Goal: Information Seeking & Learning: Learn about a topic

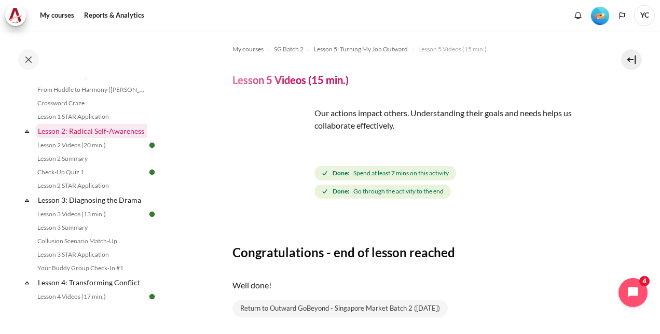
scroll to position [207, 0]
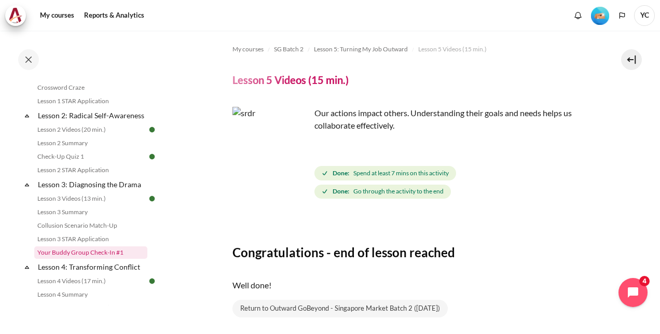
click at [92, 259] on link "Your Buddy Group Check-In #1" at bounding box center [90, 252] width 113 height 12
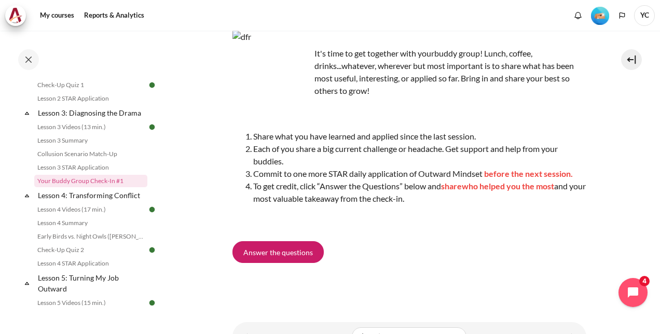
scroll to position [136, 0]
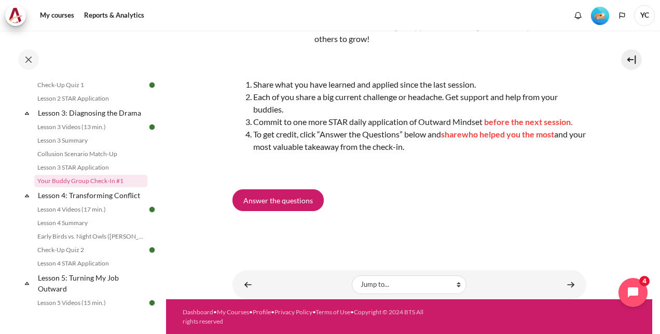
click at [263, 241] on div "My courses SG Batch 2 Lesson 3: Diagnosing the Drama Your Buddy Group Check-In …" at bounding box center [409, 74] width 354 height 360
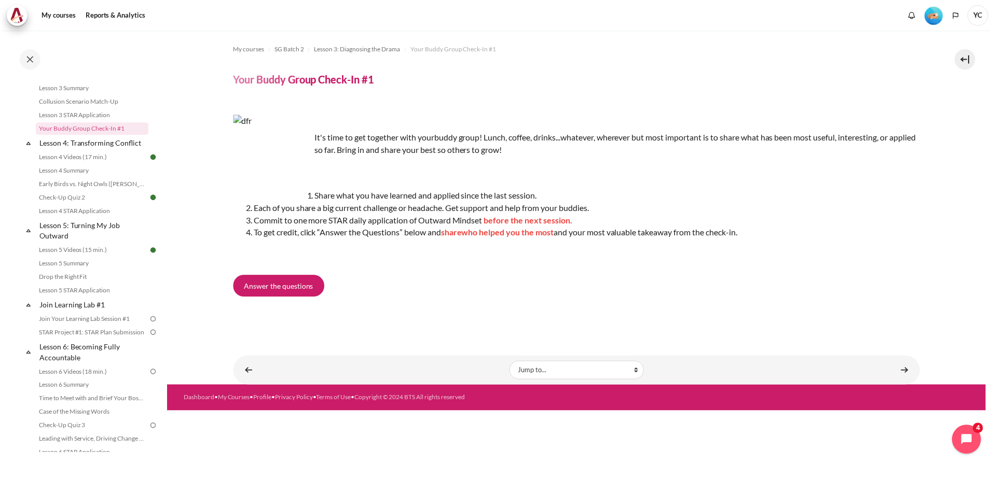
scroll to position [0, 0]
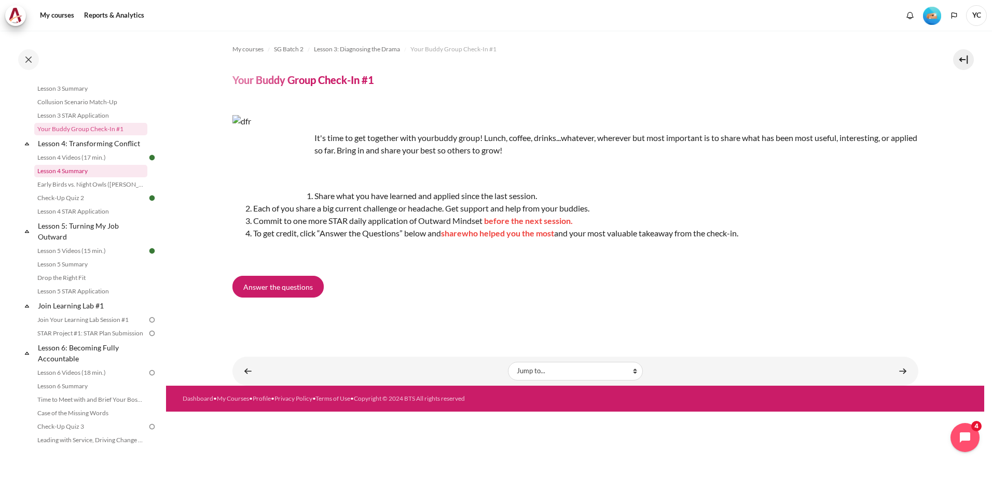
click at [59, 177] on link "Lesson 4 Summary" at bounding box center [90, 171] width 113 height 12
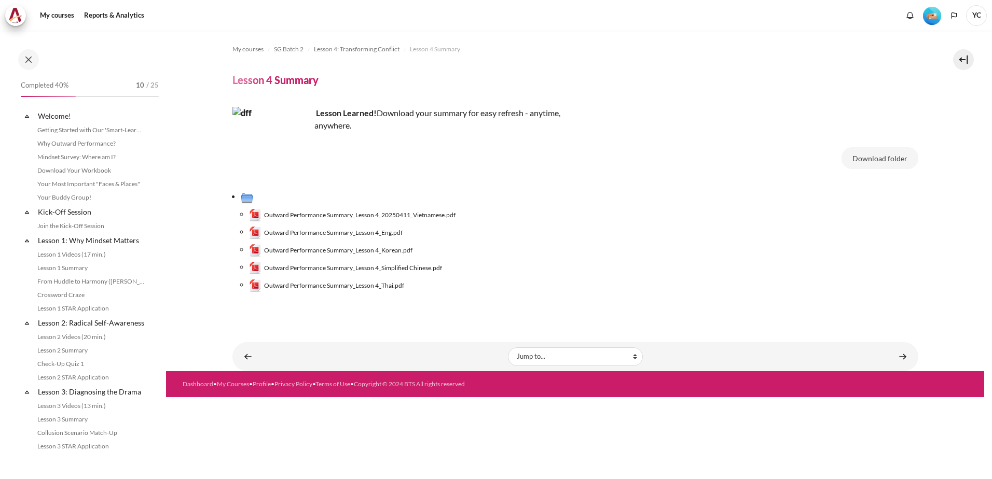
scroll to position [248, 0]
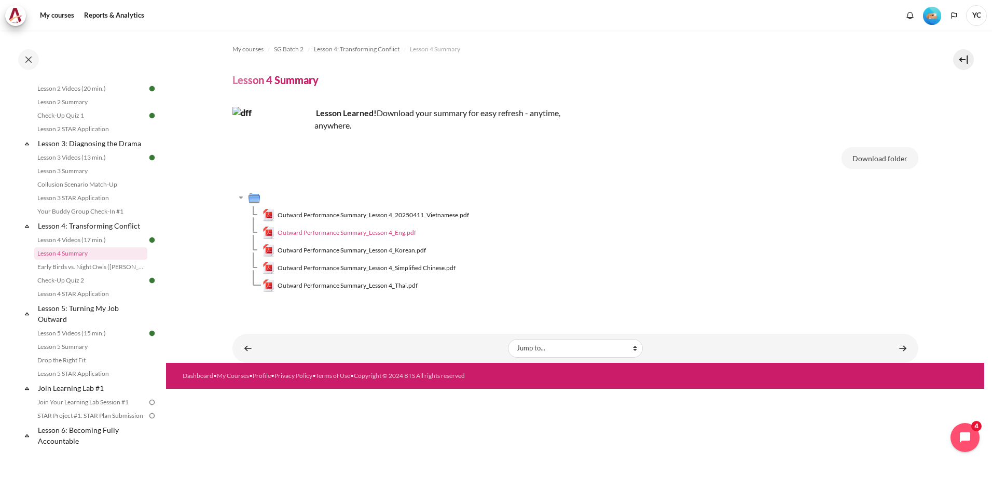
click at [378, 232] on span "Outward Performance Summary_Lesson 4_Eng.pdf" at bounding box center [346, 232] width 138 height 9
click at [72, 177] on link "Lesson 3 Summary" at bounding box center [90, 171] width 113 height 12
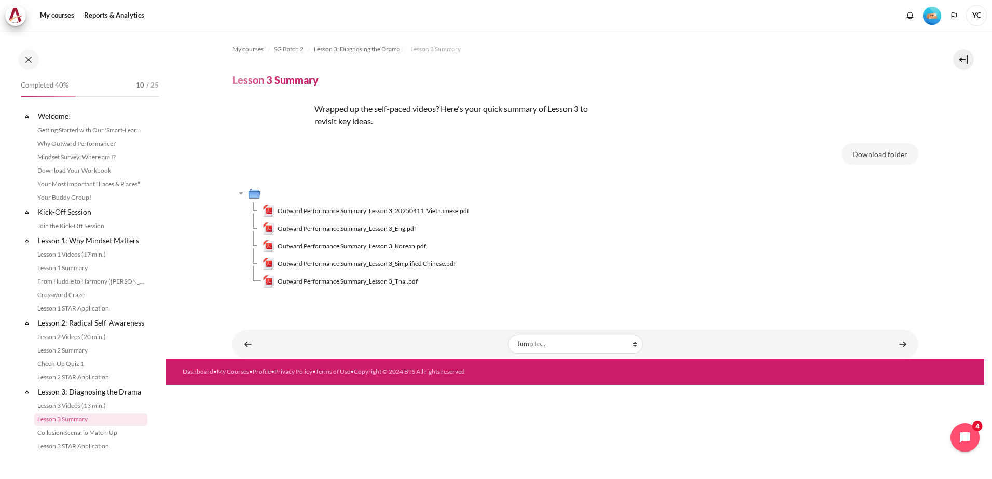
scroll to position [166, 0]
